Goal: Navigation & Orientation: Find specific page/section

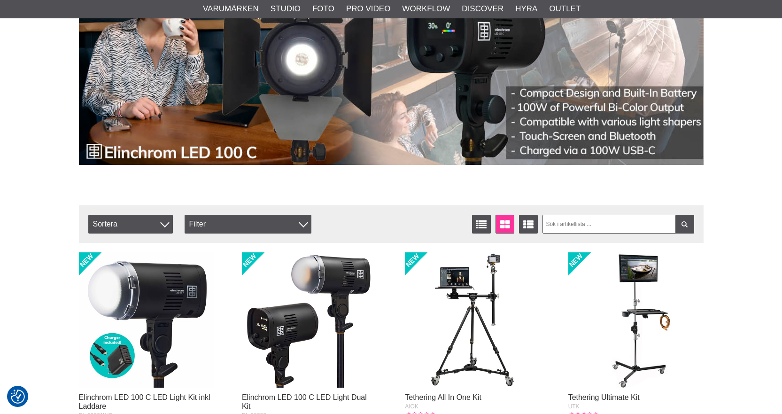
scroll to position [47, 0]
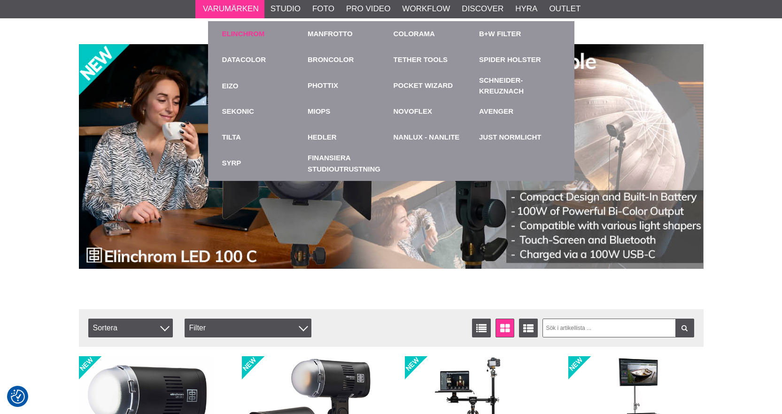
click at [240, 32] on link "Elinchrom" at bounding box center [243, 34] width 43 height 11
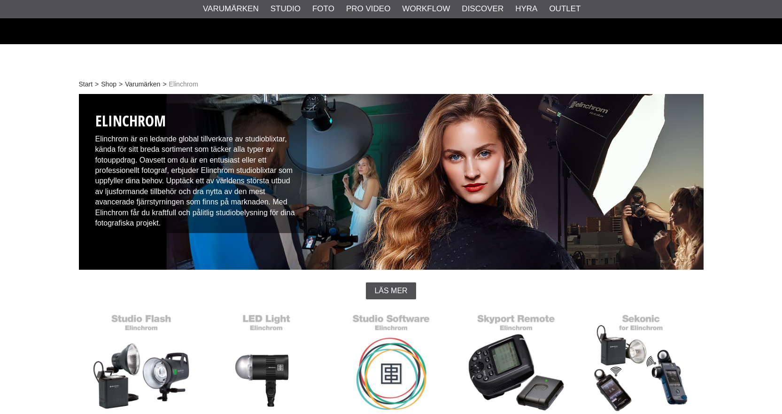
scroll to position [235, 0]
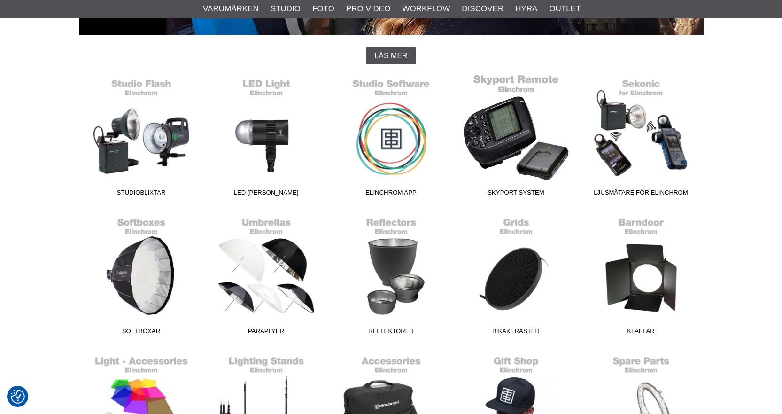
click at [520, 136] on link "Skyport System" at bounding box center [516, 137] width 125 height 127
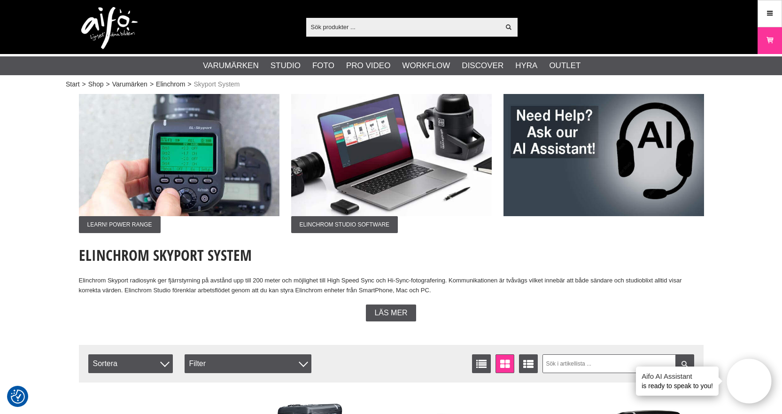
click at [389, 310] on span "Läs mer" at bounding box center [390, 313] width 33 height 8
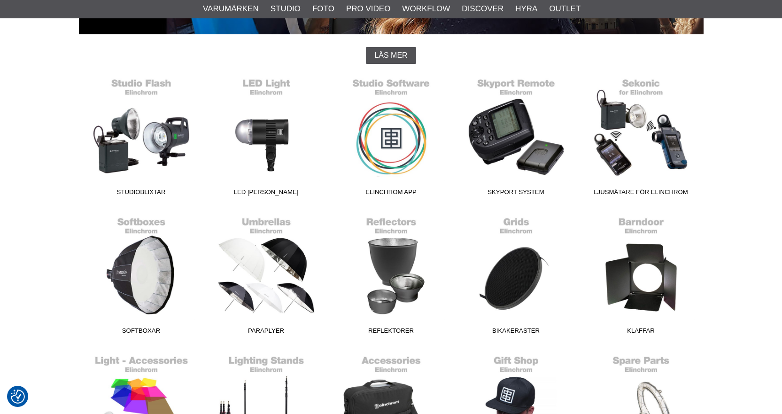
scroll to position [235, 0]
